Goal: Task Accomplishment & Management: Use online tool/utility

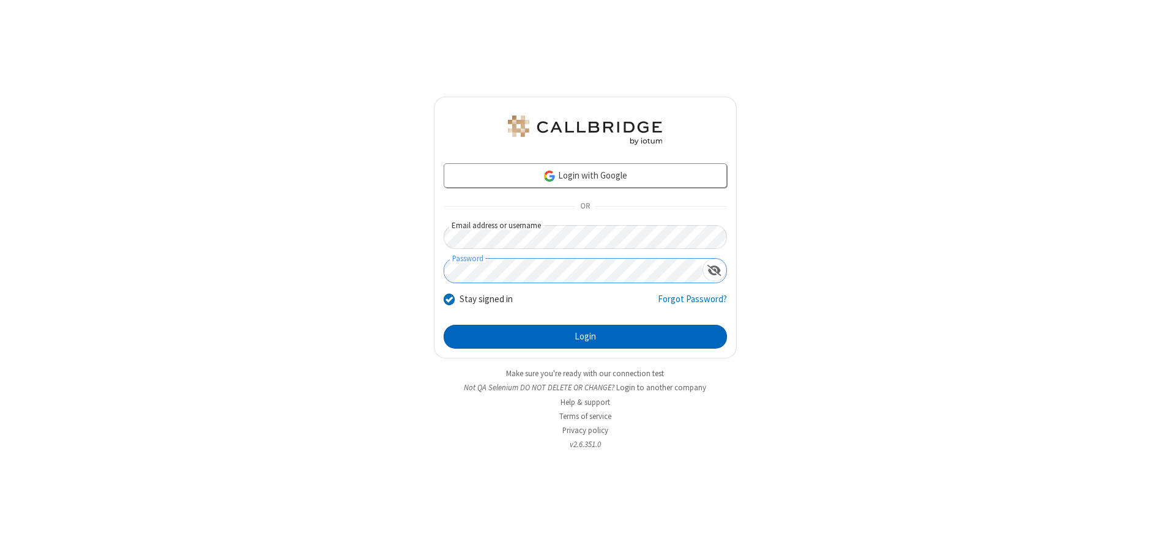
click at [585, 336] on button "Login" at bounding box center [585, 337] width 283 height 24
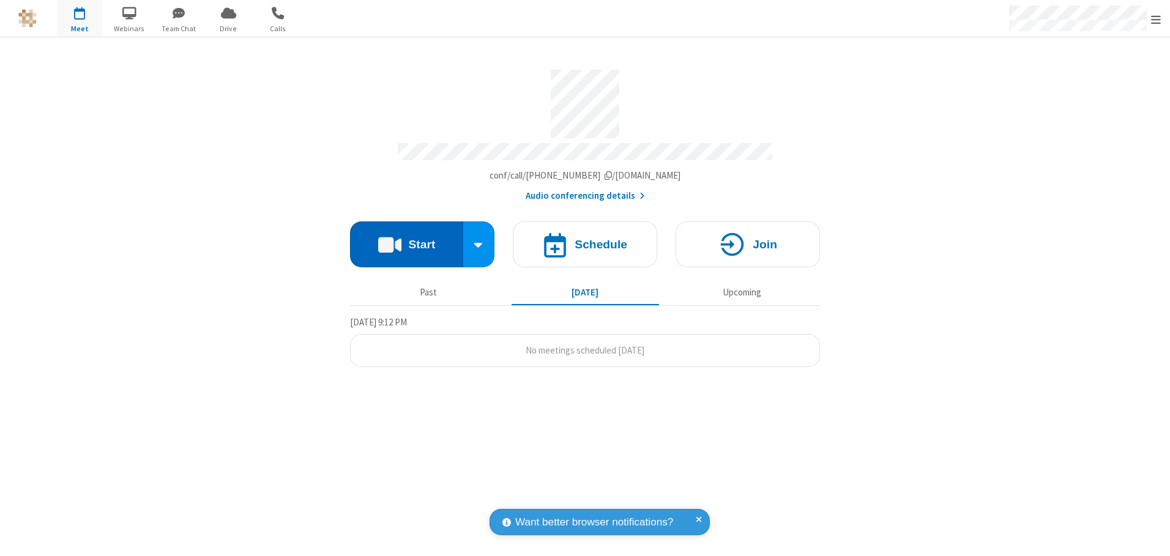
click at [406, 240] on button "Start" at bounding box center [406, 244] width 113 height 46
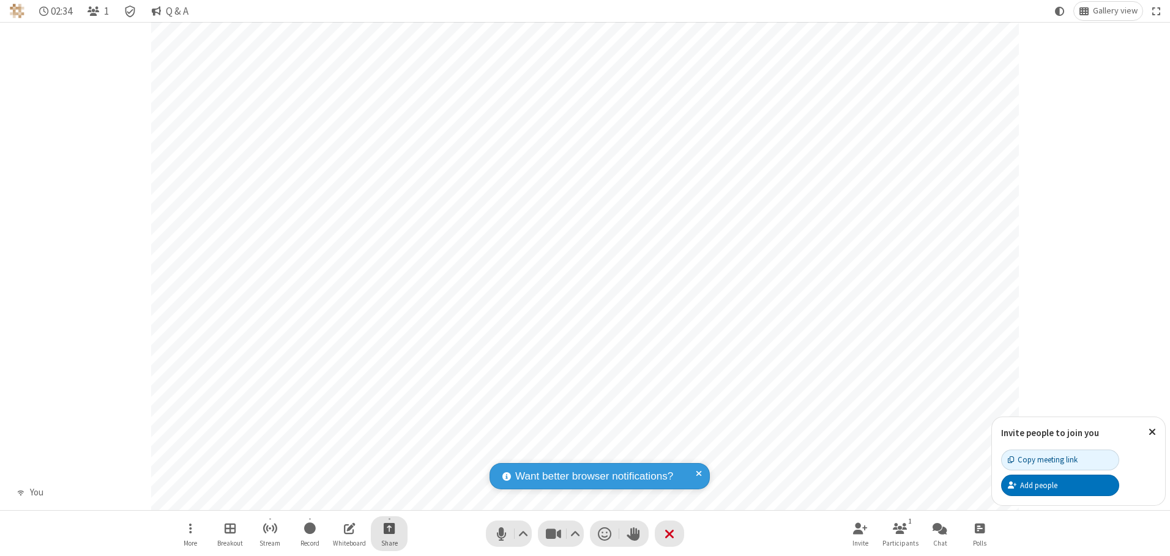
click at [389, 528] on span "Start sharing" at bounding box center [390, 528] width 12 height 15
click at [340, 499] on span "Share my screen" at bounding box center [340, 499] width 14 height 10
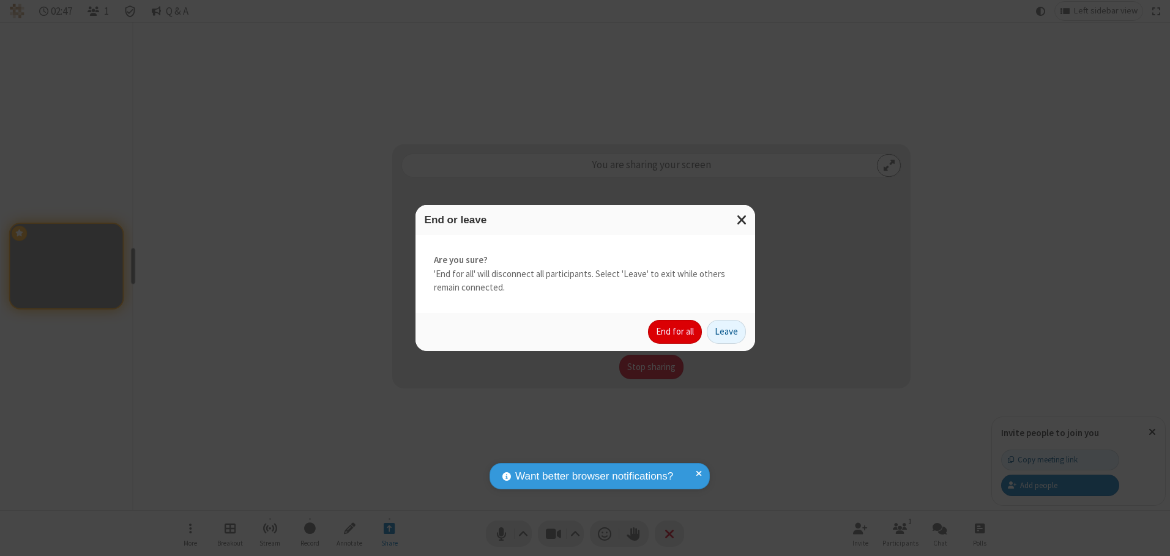
click at [675, 332] on button "End for all" at bounding box center [675, 332] width 54 height 24
